Goal: Contribute content

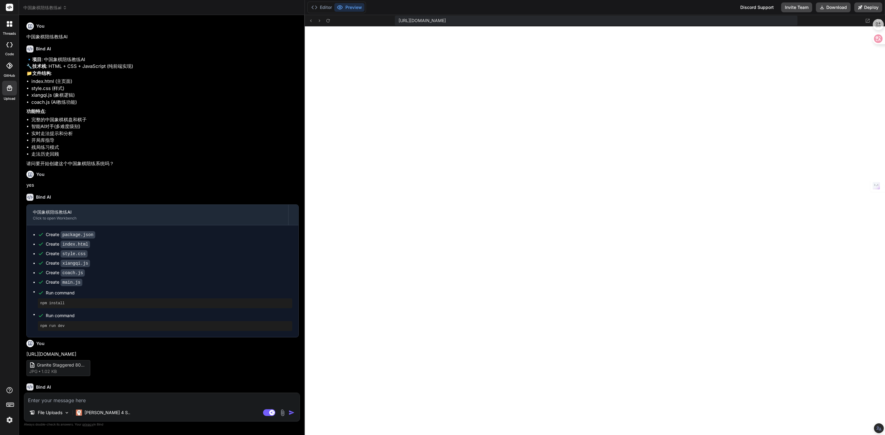
scroll to position [1000, 0]
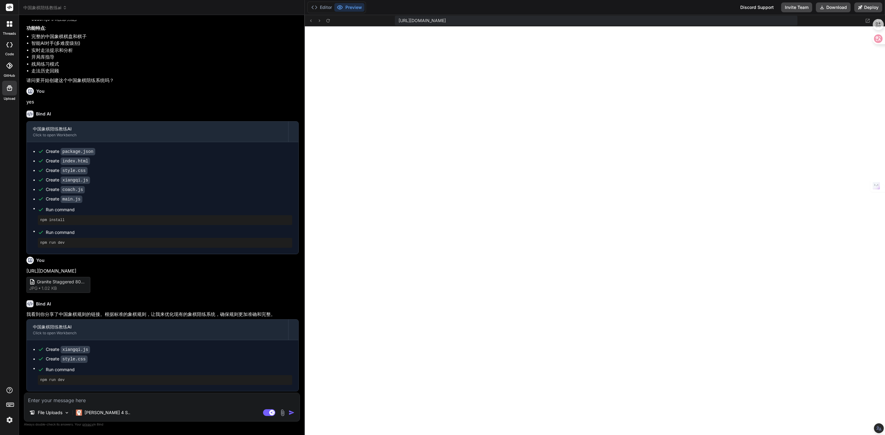
type textarea "flex-wrap: wrap; justify-content: center; } }"
type textarea "x"
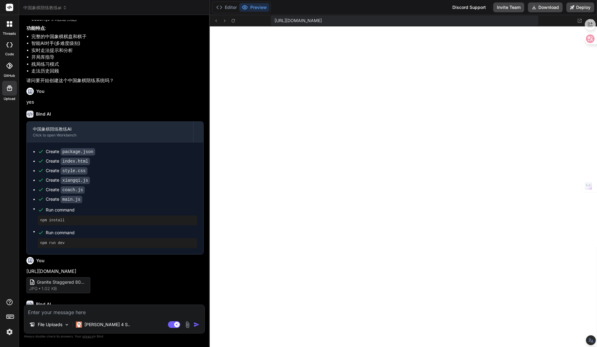
type textarea "} }"
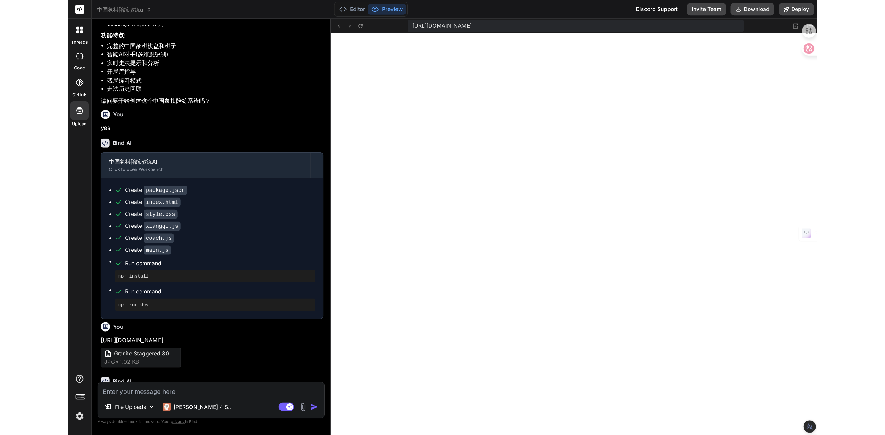
scroll to position [1000, 0]
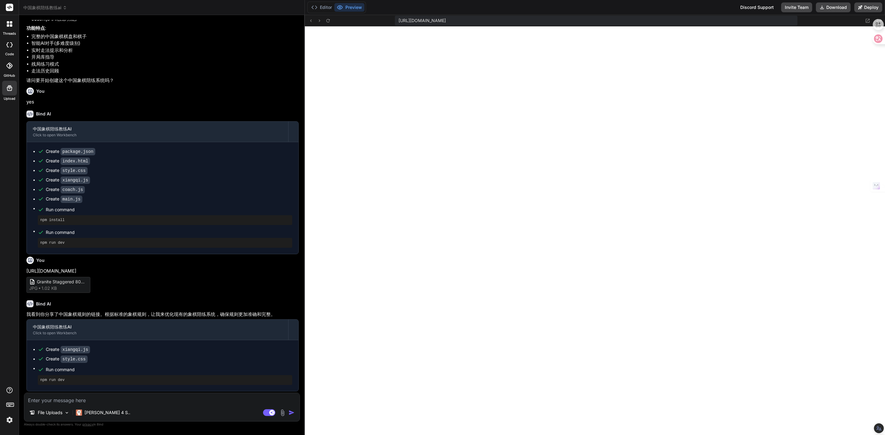
click at [285, 410] on img at bounding box center [282, 412] width 7 height 7
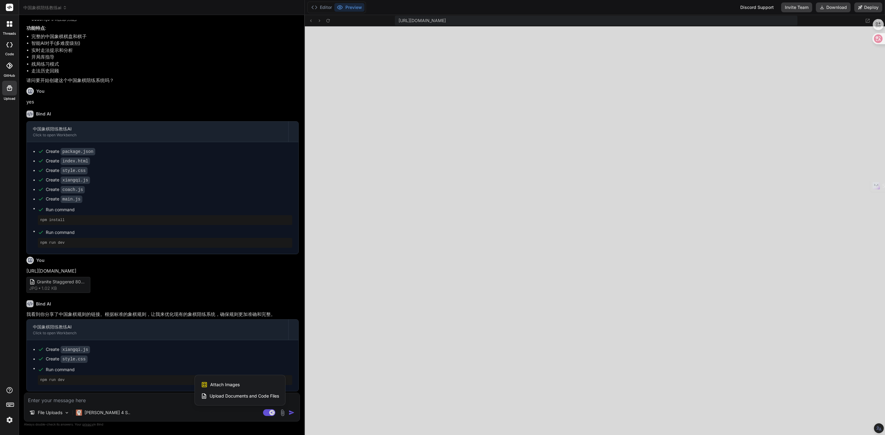
click at [235, 384] on span "Attach Images" at bounding box center [224, 385] width 29 height 6
type textarea "x"
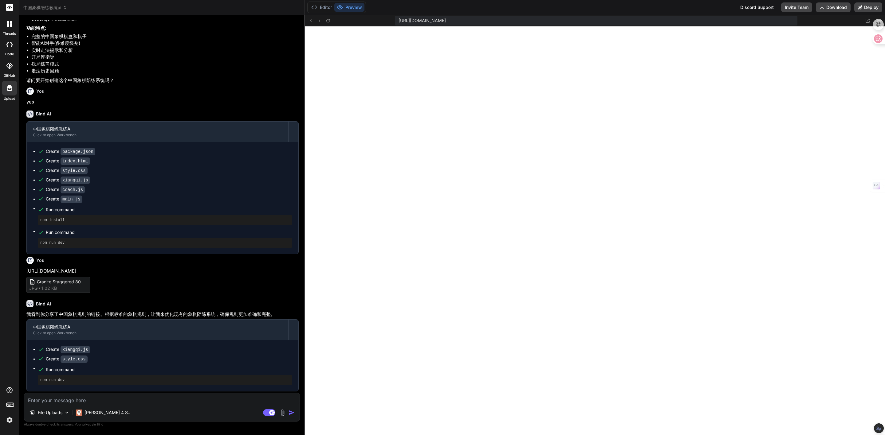
type input "C:\fakepath\Screenshot 2025-09-18 100616.png"
type textarea "x"
click at [98, 374] on textarea at bounding box center [161, 372] width 275 height 11
type textarea "N"
type textarea "x"
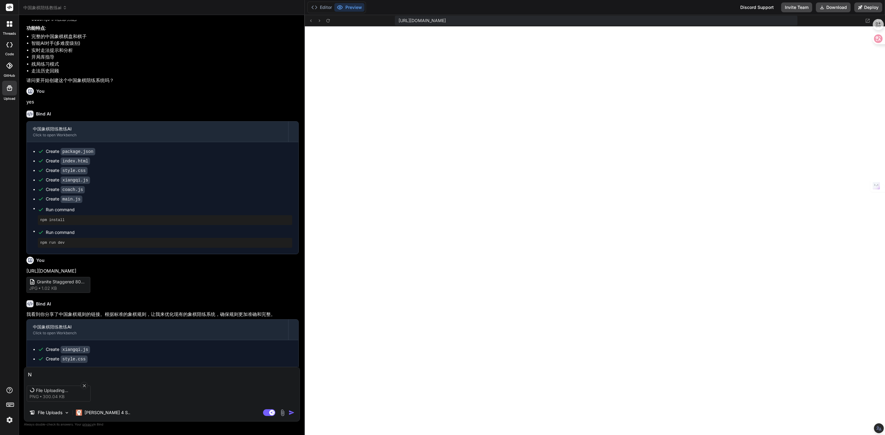
type textarea "NI"
type textarea "x"
type textarea "N"
type textarea "x"
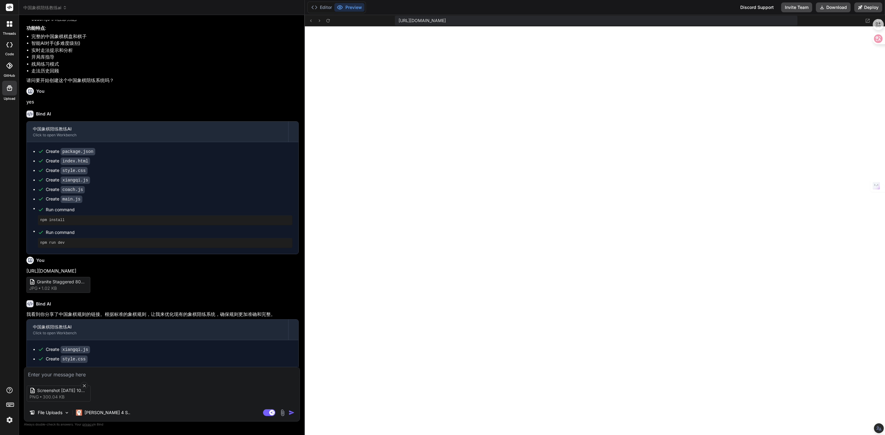
type textarea "n"
type textarea "x"
type textarea "ni"
type textarea "x"
type textarea "ni'd"
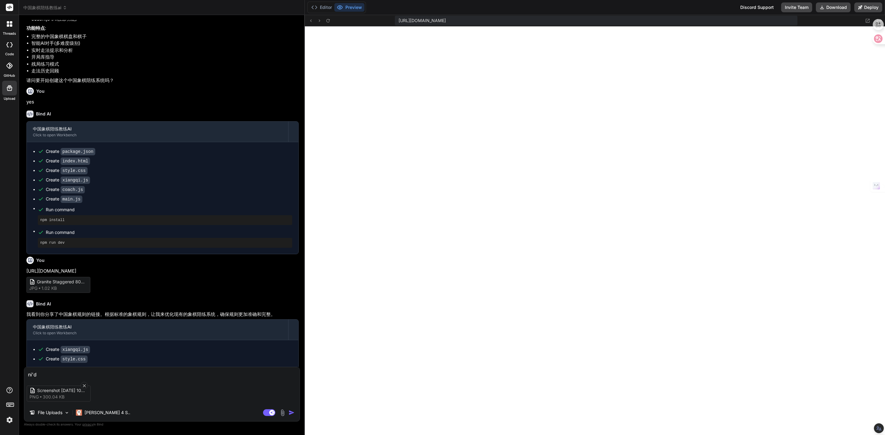
type textarea "x"
type textarea "你的"
type textarea "x"
type textarea "你的q"
type textarea "x"
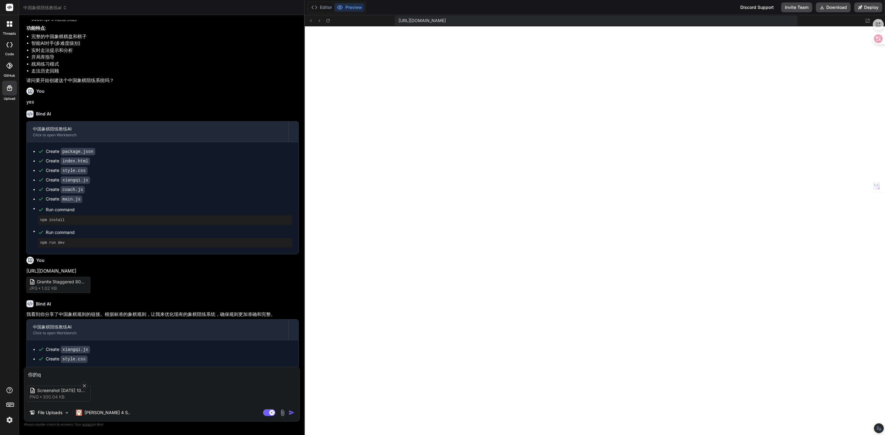
type textarea "你的qi"
type textarea "x"
type textarea "你的qi'b"
type textarea "x"
type textarea "你的qi'bi"
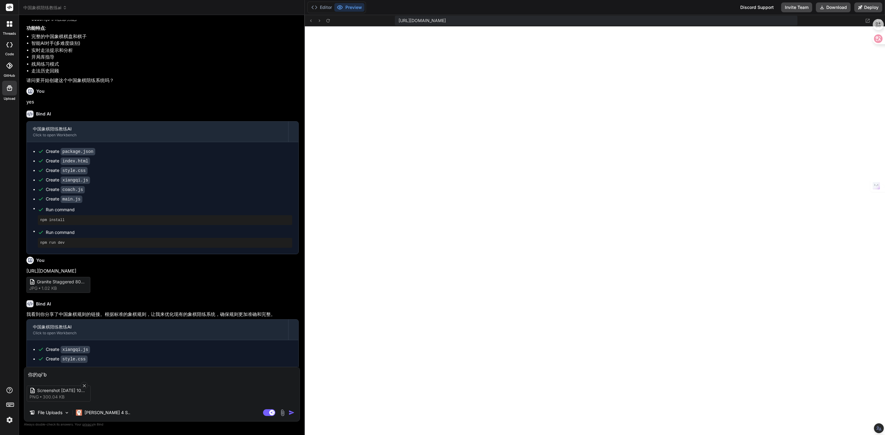
type textarea "x"
type textarea "你的qi'bia"
type textarea "x"
type textarea "你的qi'bian"
type textarea "x"
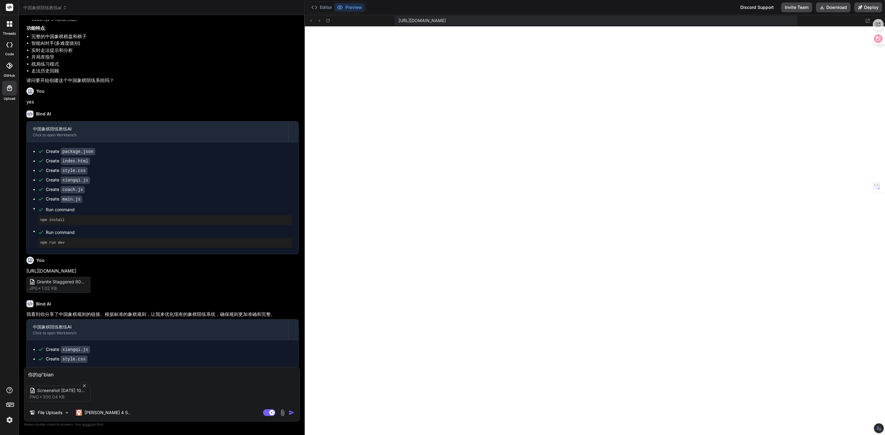
type textarea "你的qi'bia"
type textarea "x"
type textarea "你的qi'bi"
type textarea "x"
type textarea "你的qi'b"
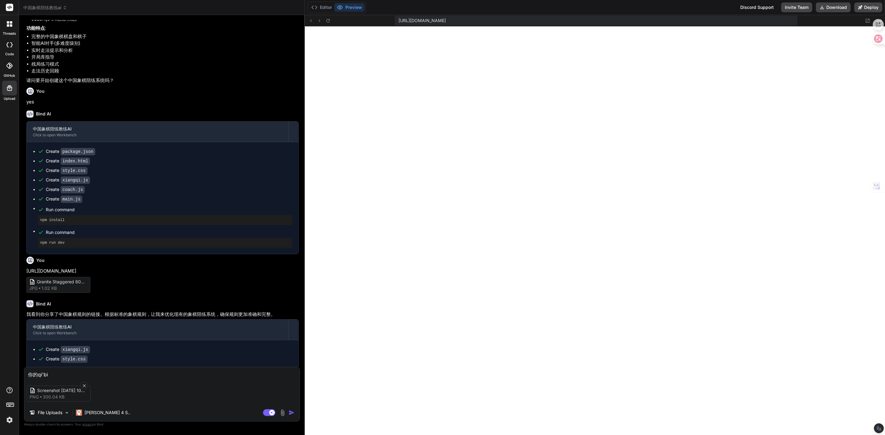
type textarea "x"
type textarea "你的qi"
type textarea "x"
type textarea "你的qi'p"
type textarea "x"
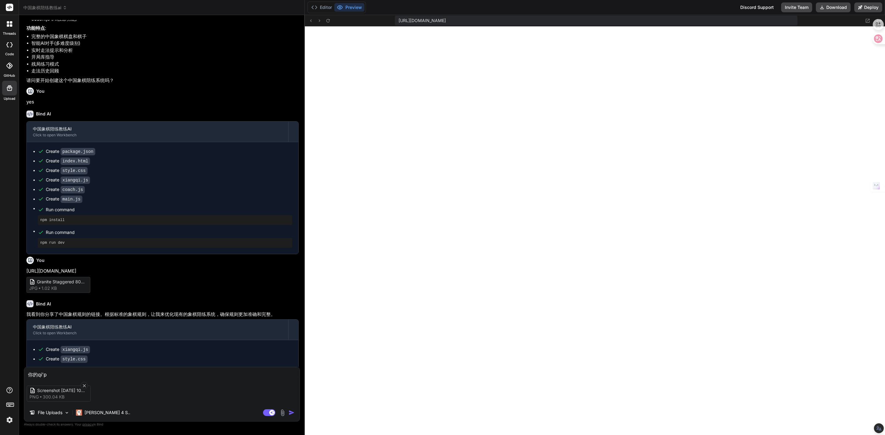
type textarea "你的qi'pa"
type textarea "x"
type textarea "你的qi'pan"
type textarea "x"
type textarea "你的棋盘"
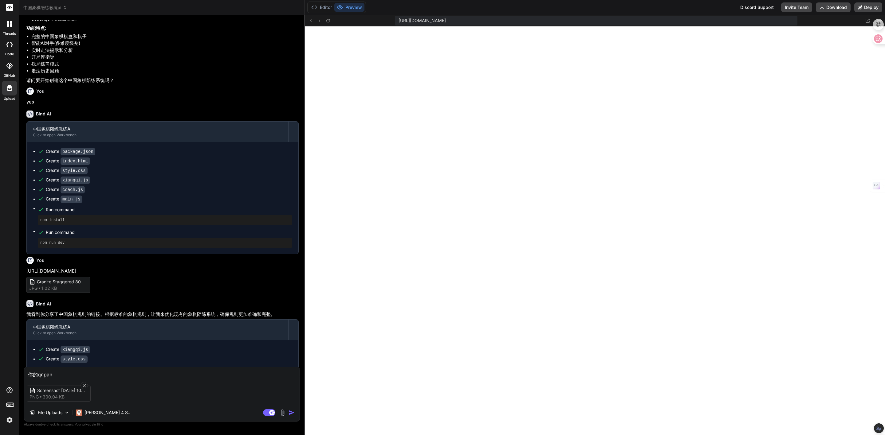
type textarea "x"
type textarea "你的棋盘s"
type textarea "x"
type textarea "你的棋盘se"
type textarea "x"
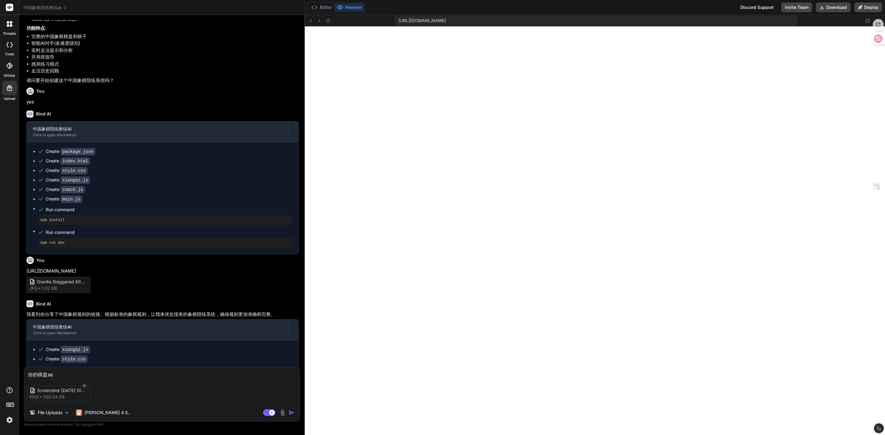
type textarea "你的棋盘se'j"
type textarea "x"
type textarea "你的棋盘se'ji"
type textarea "x"
type textarea "你的棋盘设计"
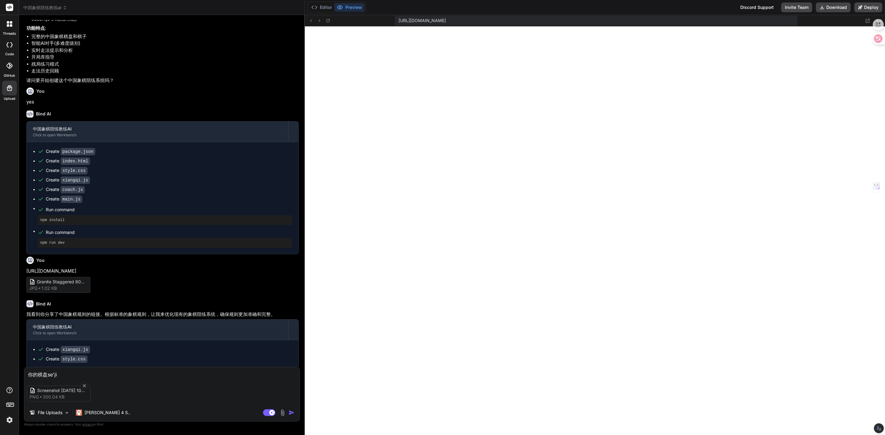
type textarea "x"
type textarea "你的棋盘设计b"
type textarea "x"
type textarea "你的棋盘设计bu"
type textarea "x"
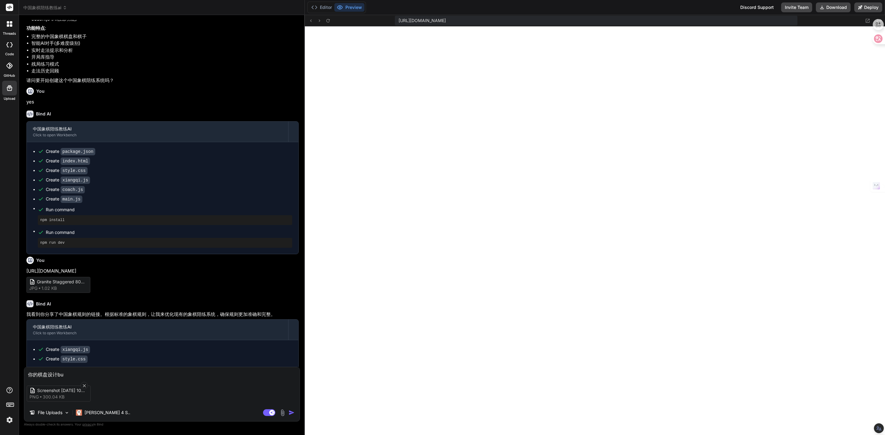
type textarea "你的棋盘设计bu'd"
type textarea "x"
type textarea "你的棋盘设计bu'du"
type textarea "x"
type textarea "你的棋盘设计bu'dui"
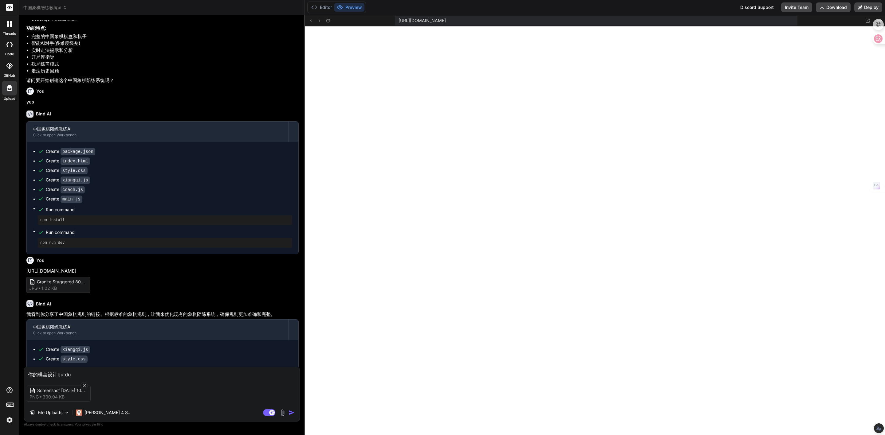
type textarea "x"
type textarea "你的棋盘设计不对"
type textarea "x"
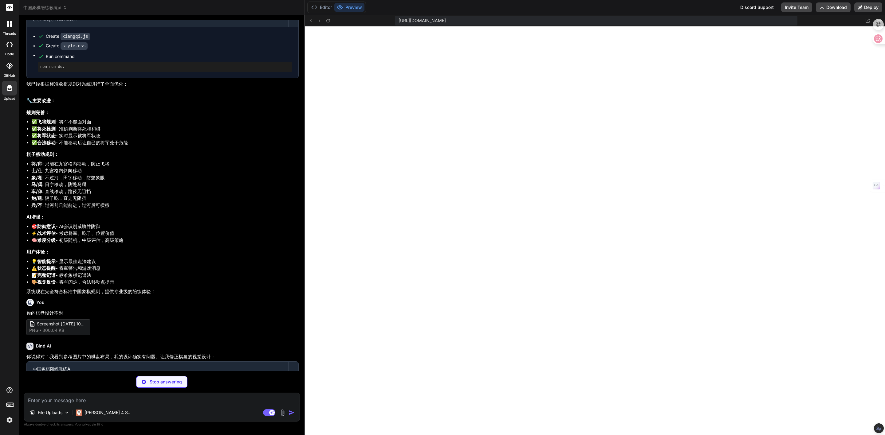
scroll to position [439, 0]
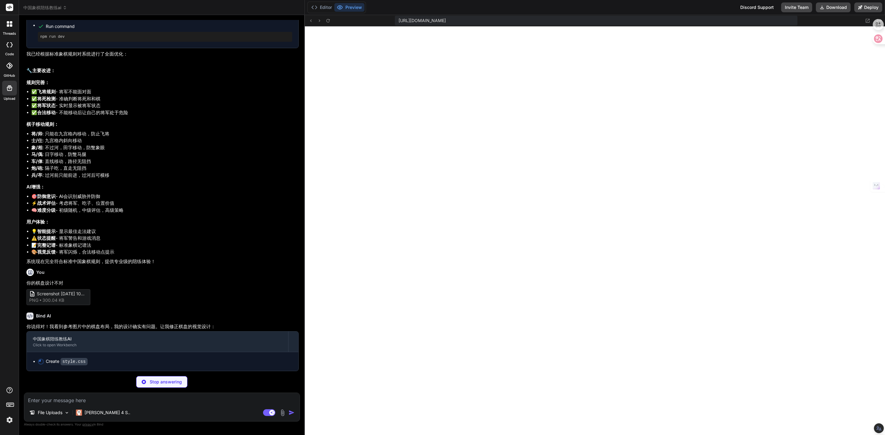
type textarea "x"
type textarea "flex-direction: column; } .controls { flex-wrap: wrap; justify-content: center;…"
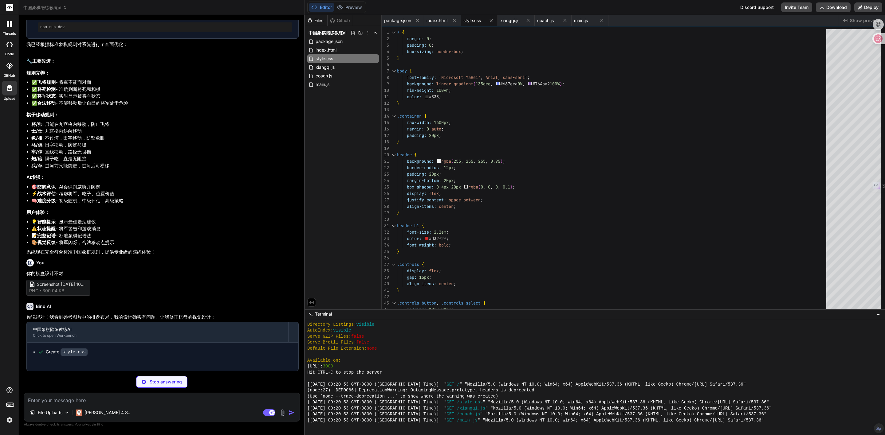
type textarea "x"
type textarea "return cols[pos.col] + (10 - pos.row); } }"
type textarea "x"
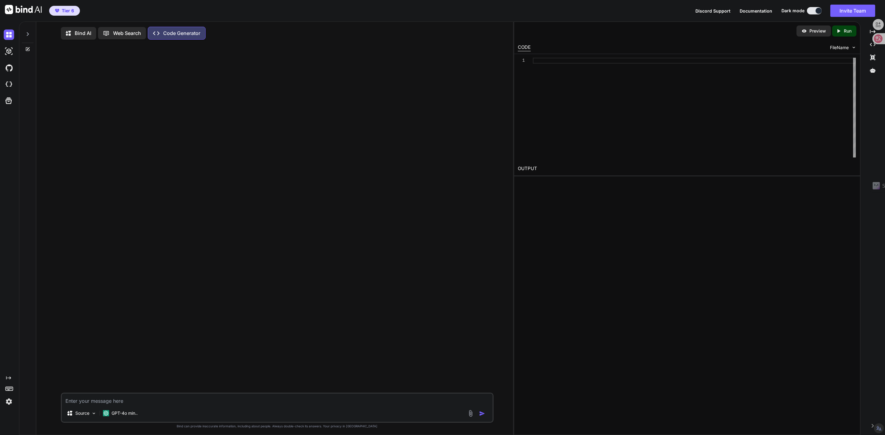
scroll to position [3, 0]
